Goal: Navigation & Orientation: Go to known website

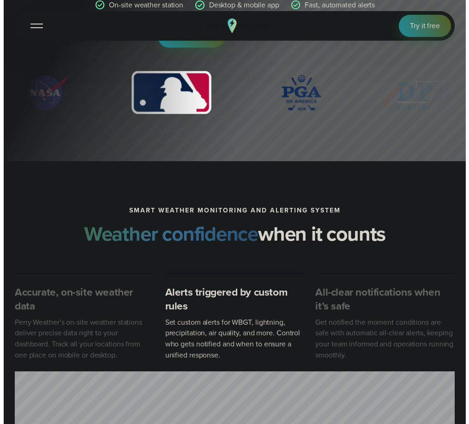
scroll to position [46, 0]
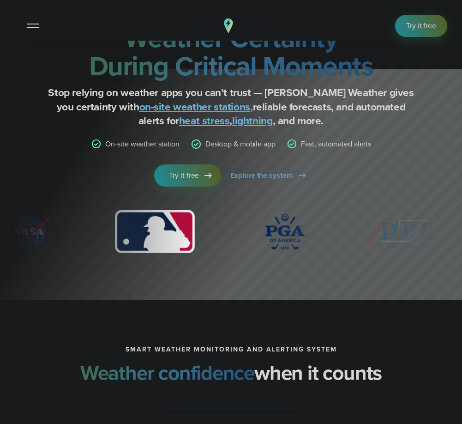
click at [33, 21] on button "Open Menu" at bounding box center [33, 26] width 22 height 22
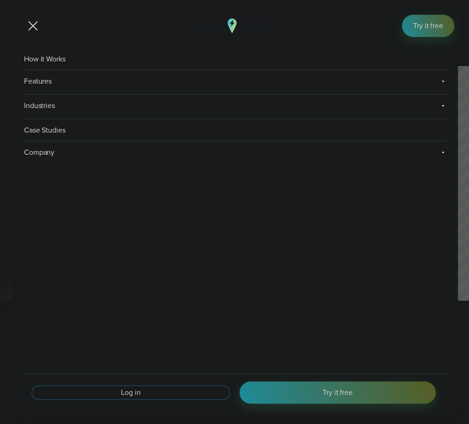
click at [143, 397] on link "Log in" at bounding box center [130, 392] width 195 height 11
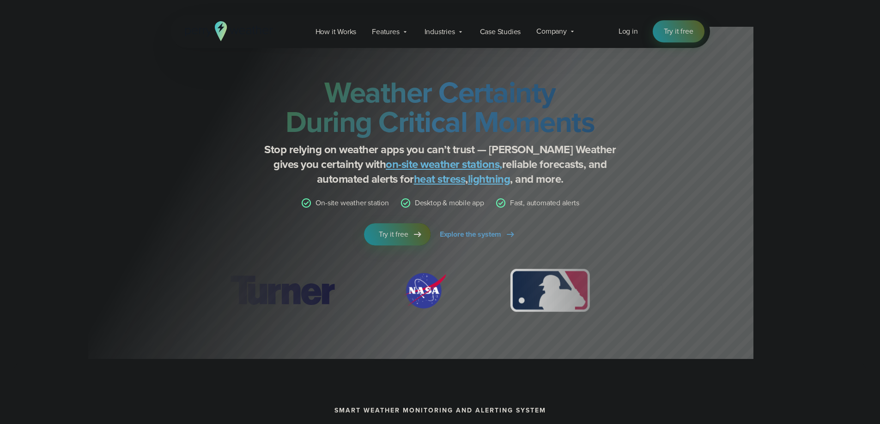
click at [624, 37] on div "Log in Try it free" at bounding box center [661, 31] width 86 height 22
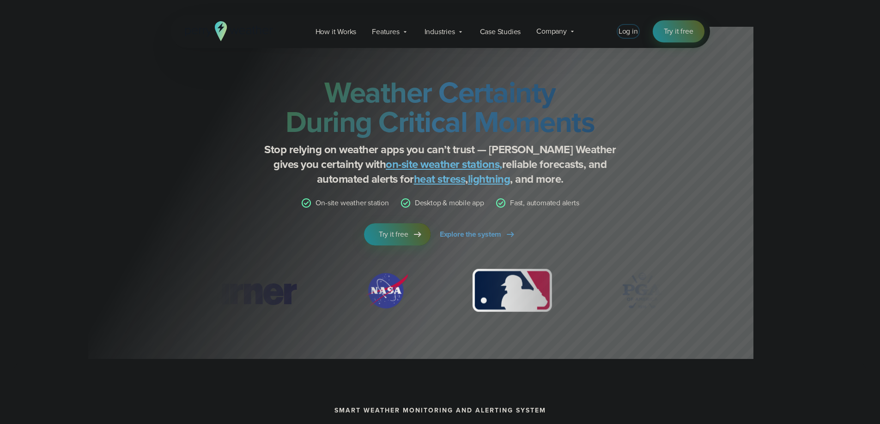
click at [632, 30] on span "Log in" at bounding box center [627, 31] width 19 height 11
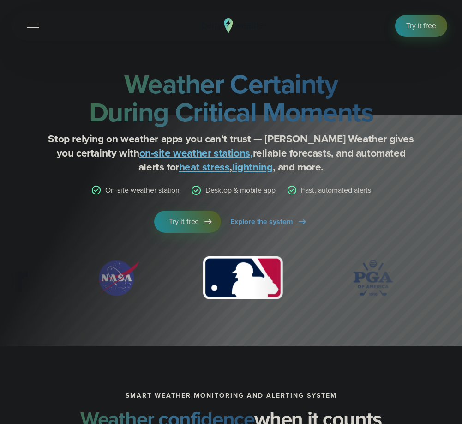
click at [34, 29] on button "Open Menu" at bounding box center [33, 26] width 22 height 22
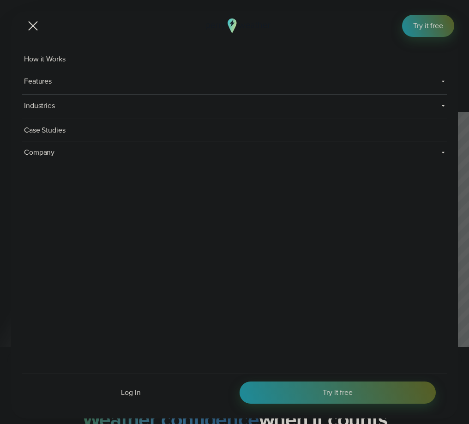
click at [24, 28] on button "Open Menu" at bounding box center [33, 26] width 22 height 22
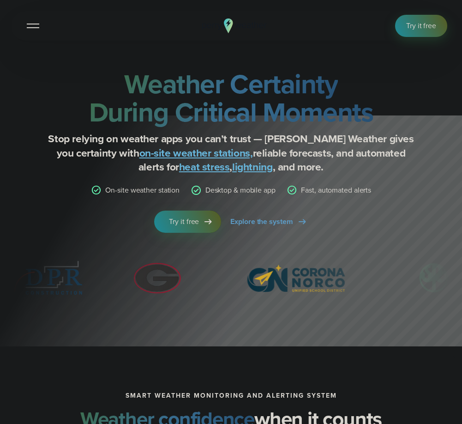
click at [38, 29] on button "Open Menu" at bounding box center [33, 26] width 22 height 22
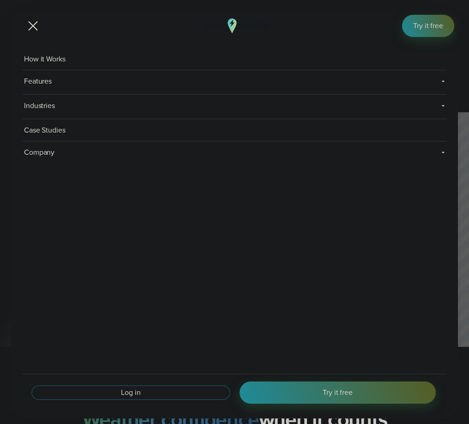
click at [145, 397] on link "Log in" at bounding box center [130, 392] width 195 height 11
click at [34, 27] on div at bounding box center [33, 26] width 10 height 10
